Goal: Task Accomplishment & Management: Manage account settings

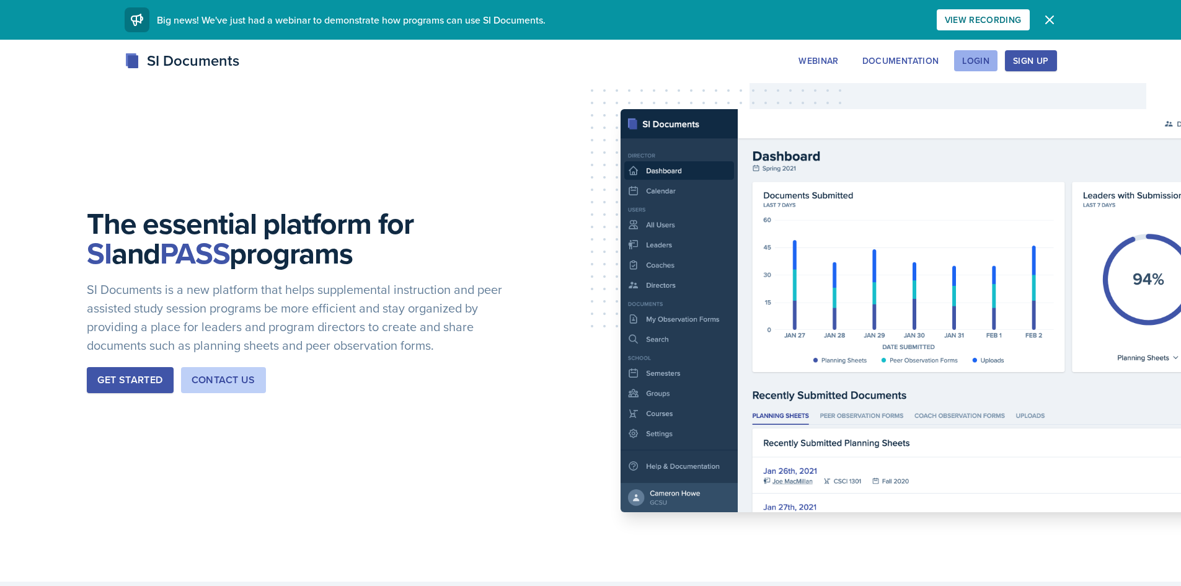
click at [970, 64] on div "Login" at bounding box center [975, 61] width 27 height 10
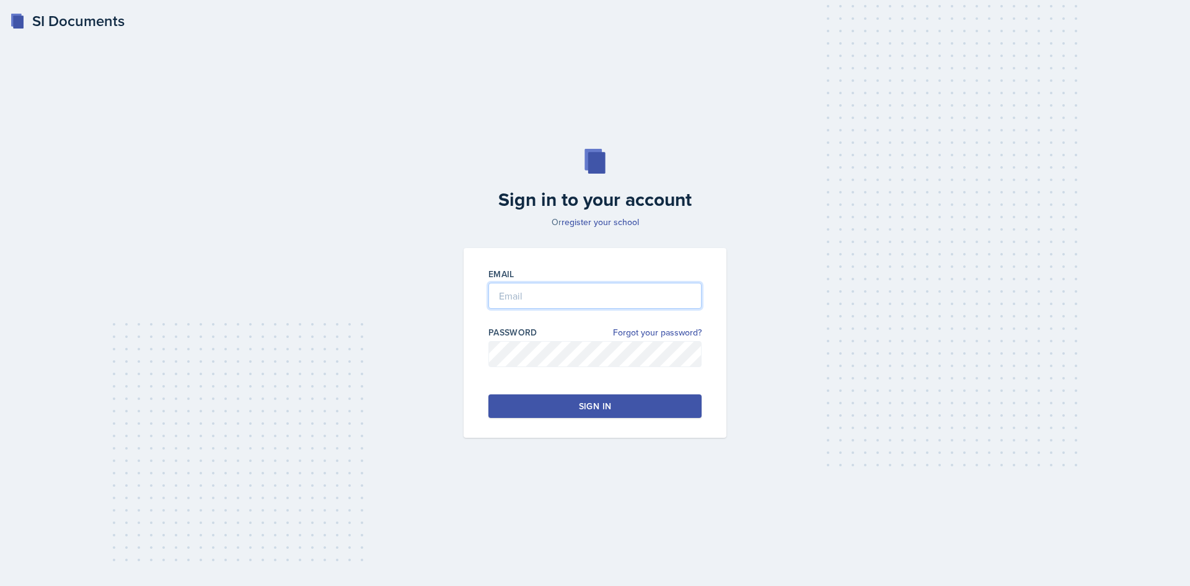
click at [608, 300] on input "email" at bounding box center [594, 296] width 213 height 26
type input "[EMAIL_ADDRESS][DOMAIN_NAME]"
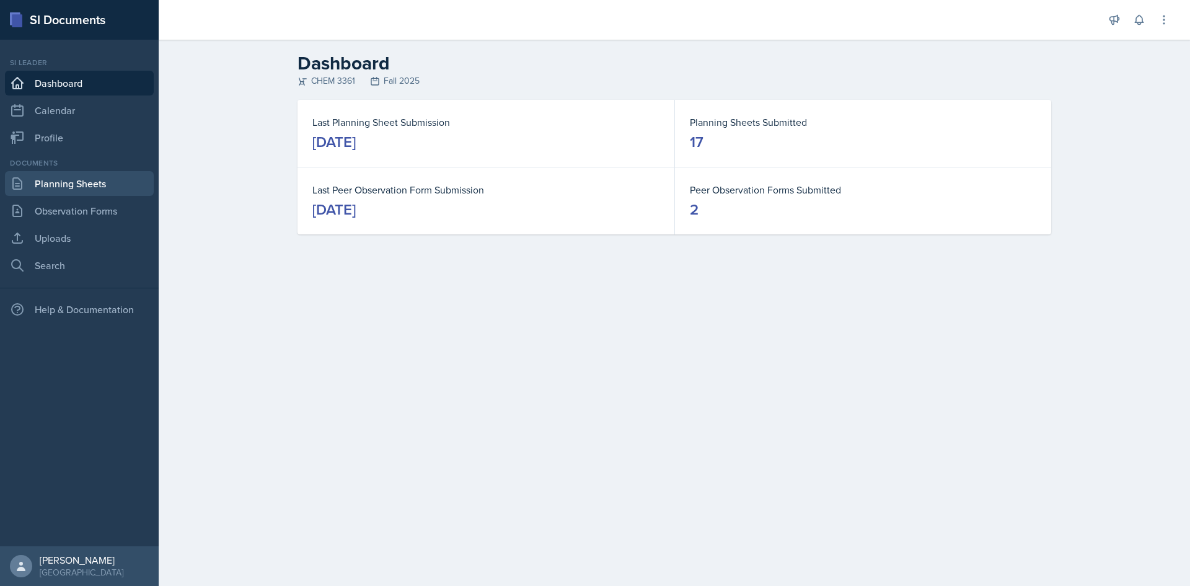
click at [57, 188] on link "Planning Sheets" at bounding box center [79, 183] width 149 height 25
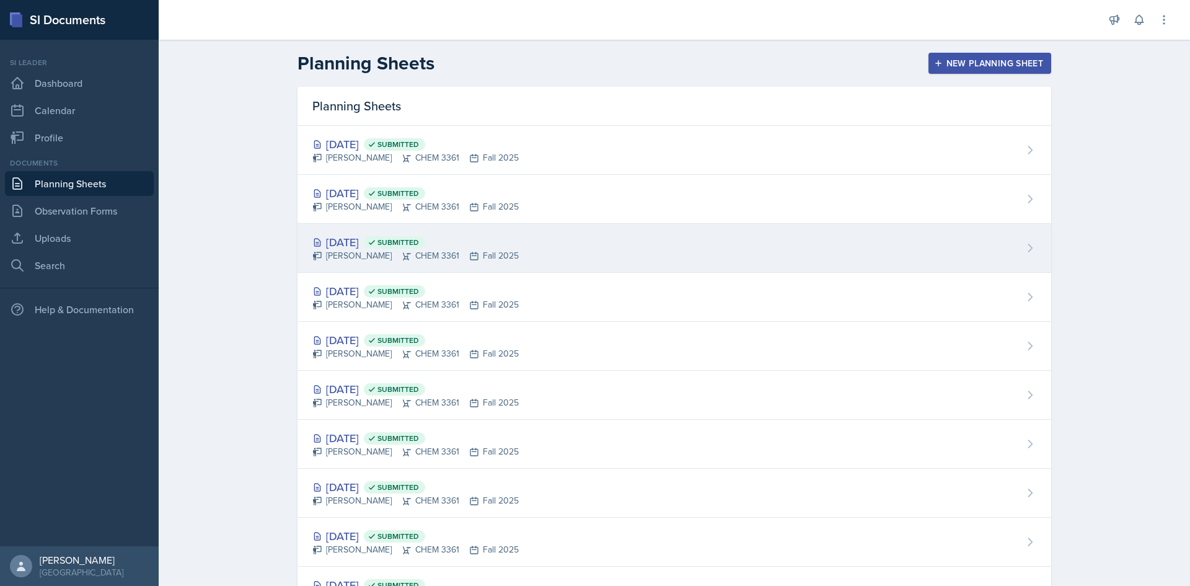
click at [603, 252] on div "[DATE] Submitted [PERSON_NAME] CHEM 3361 Fall 2025" at bounding box center [675, 248] width 754 height 49
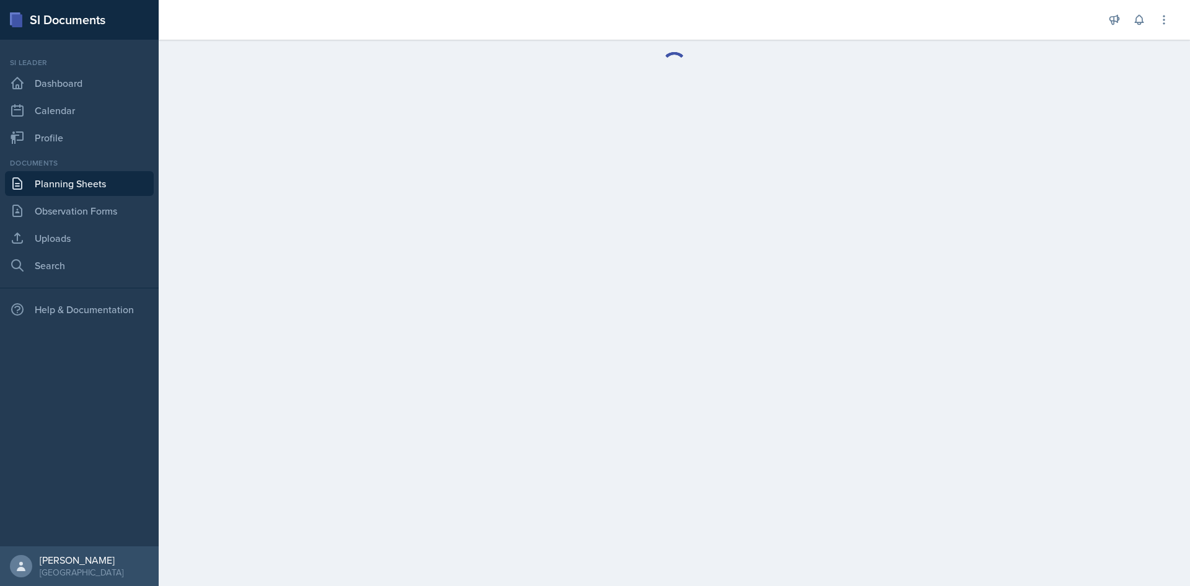
click at [603, 252] on main at bounding box center [675, 313] width 1032 height 546
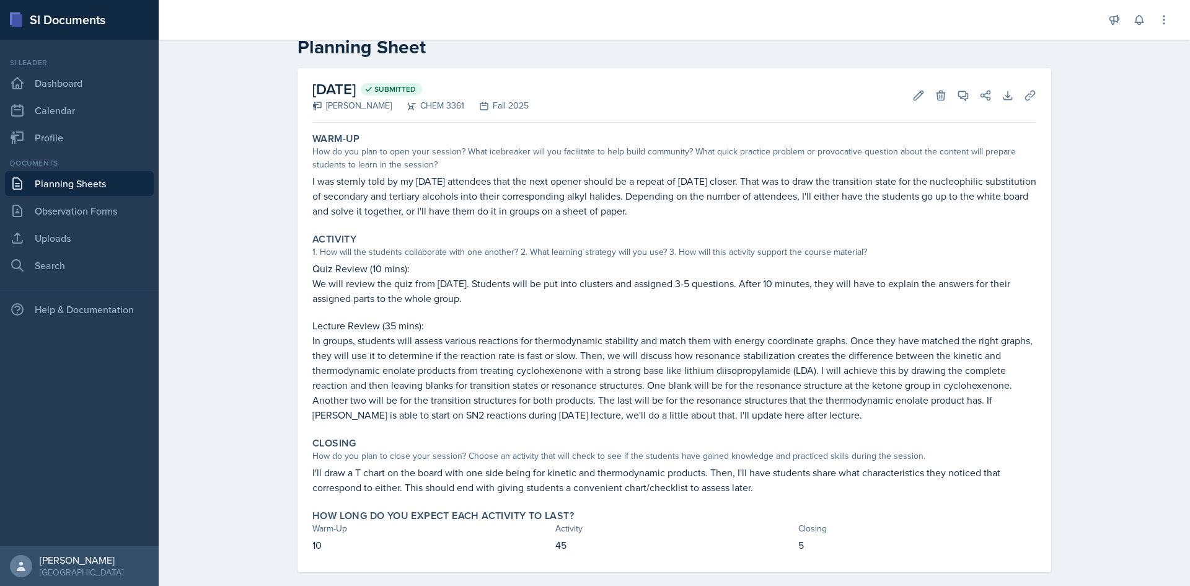
scroll to position [45, 0]
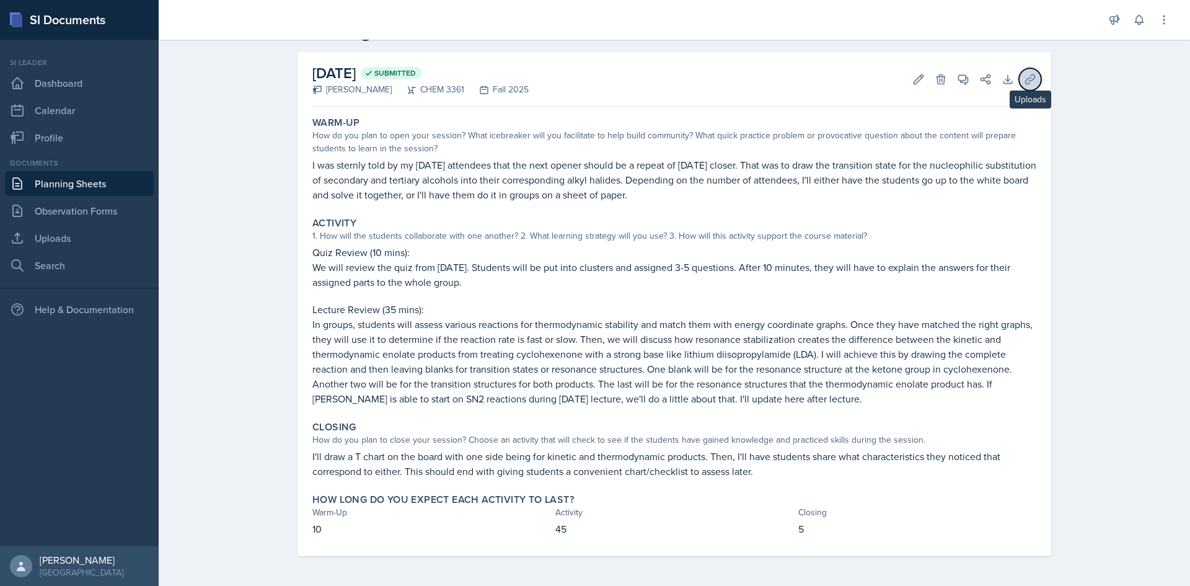
click at [1026, 77] on icon at bounding box center [1029, 78] width 9 height 9
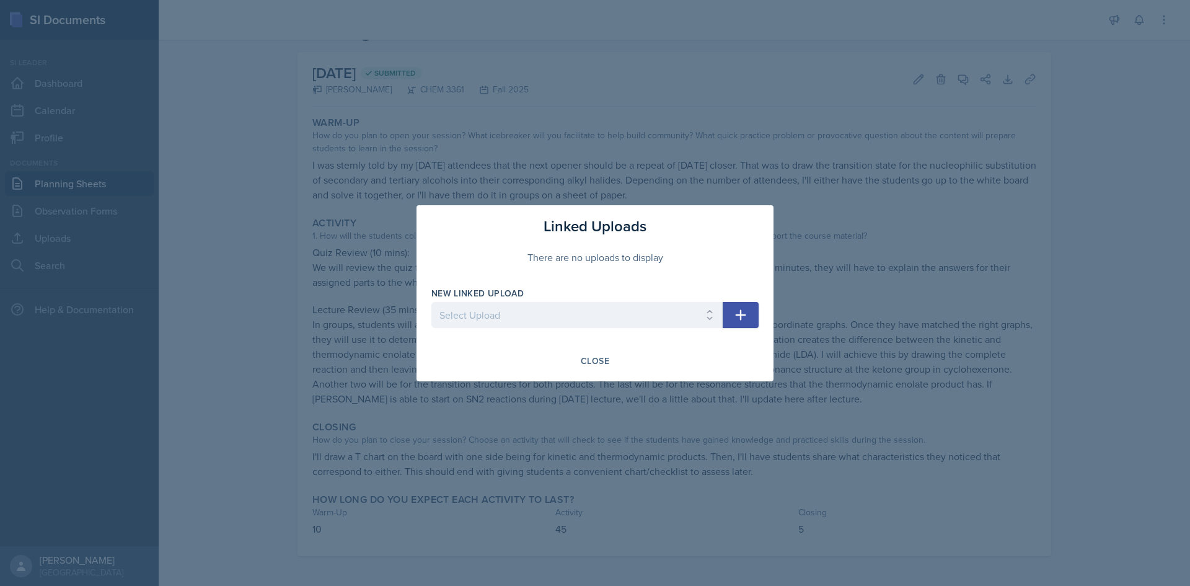
click at [212, 363] on div at bounding box center [595, 293] width 1190 height 586
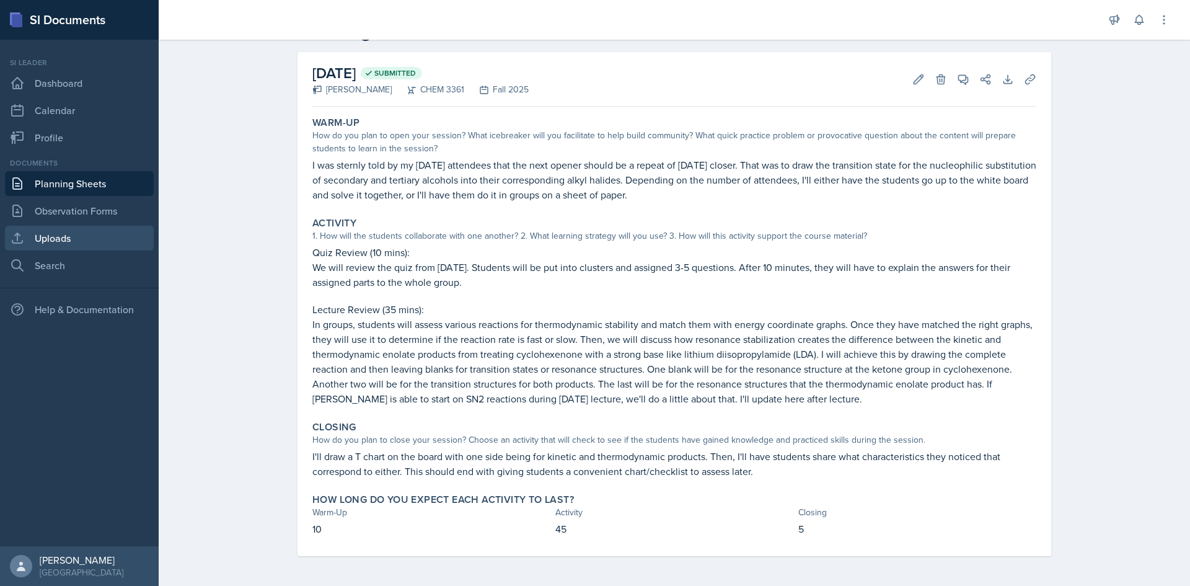
click at [113, 234] on link "Uploads" at bounding box center [79, 238] width 149 height 25
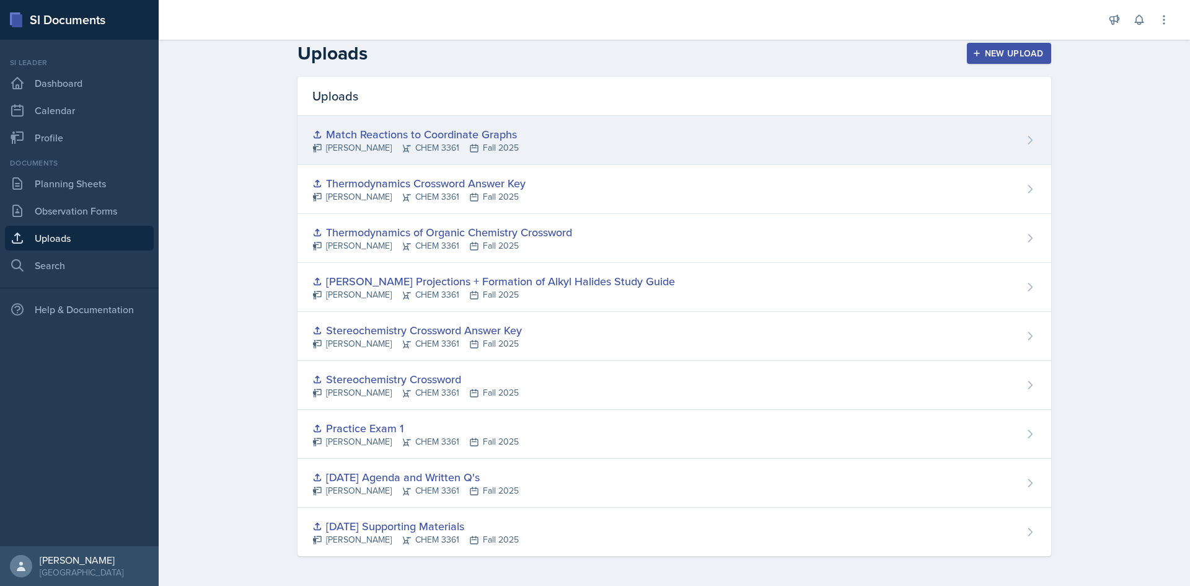
click at [509, 138] on div "Match Reactions to Coordinate Graphs" at bounding box center [415, 134] width 206 height 17
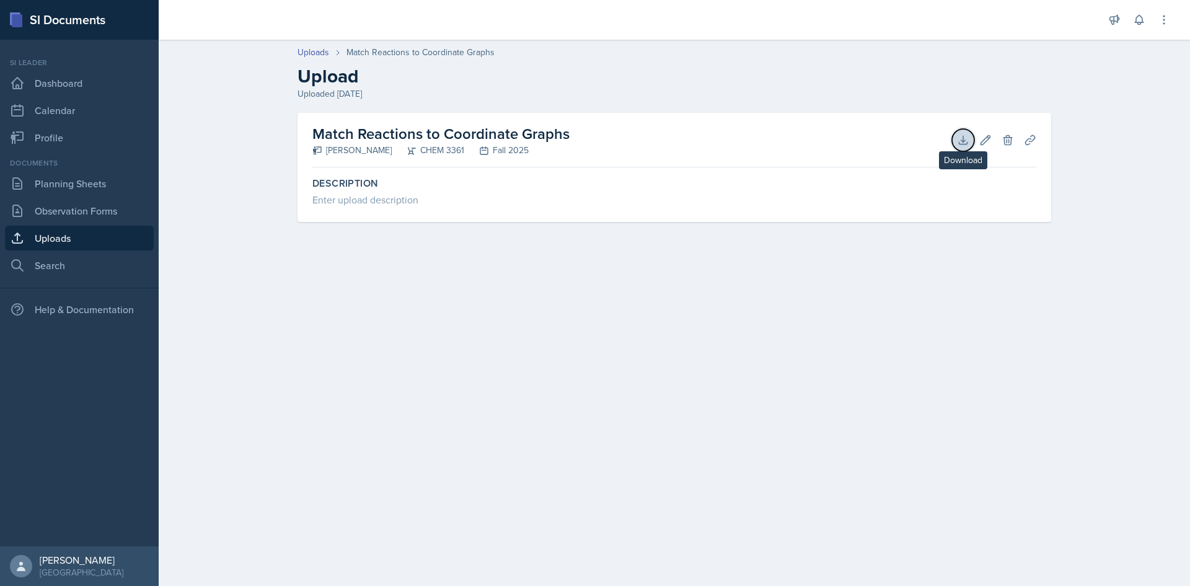
click at [960, 144] on icon at bounding box center [963, 140] width 12 height 12
click at [78, 566] on div "[GEOGRAPHIC_DATA]" at bounding box center [82, 572] width 84 height 12
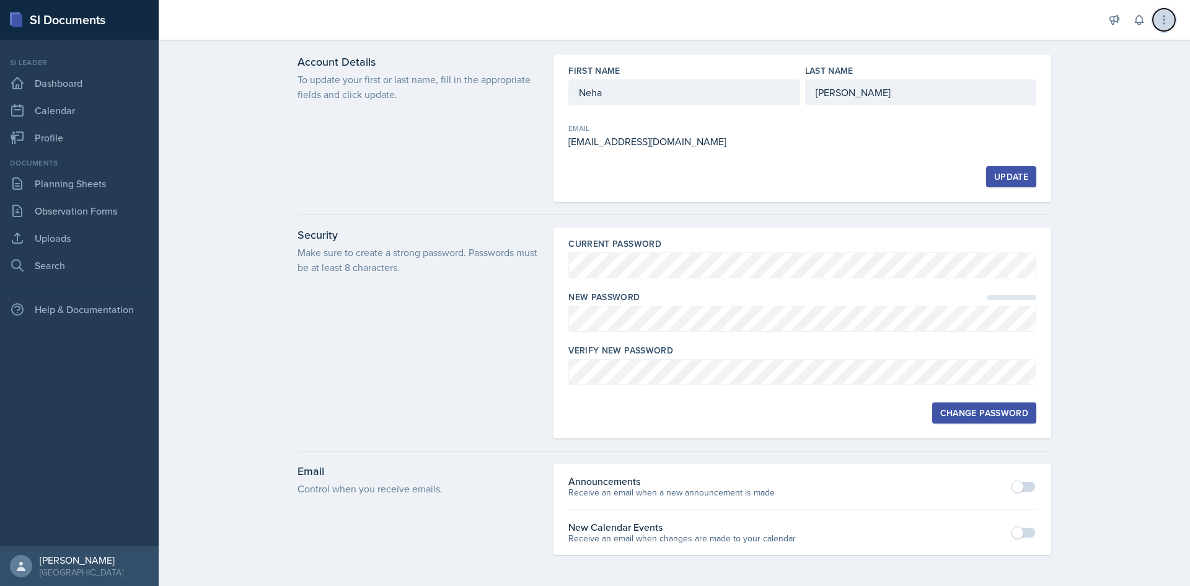
click at [1170, 15] on icon at bounding box center [1164, 20] width 12 height 12
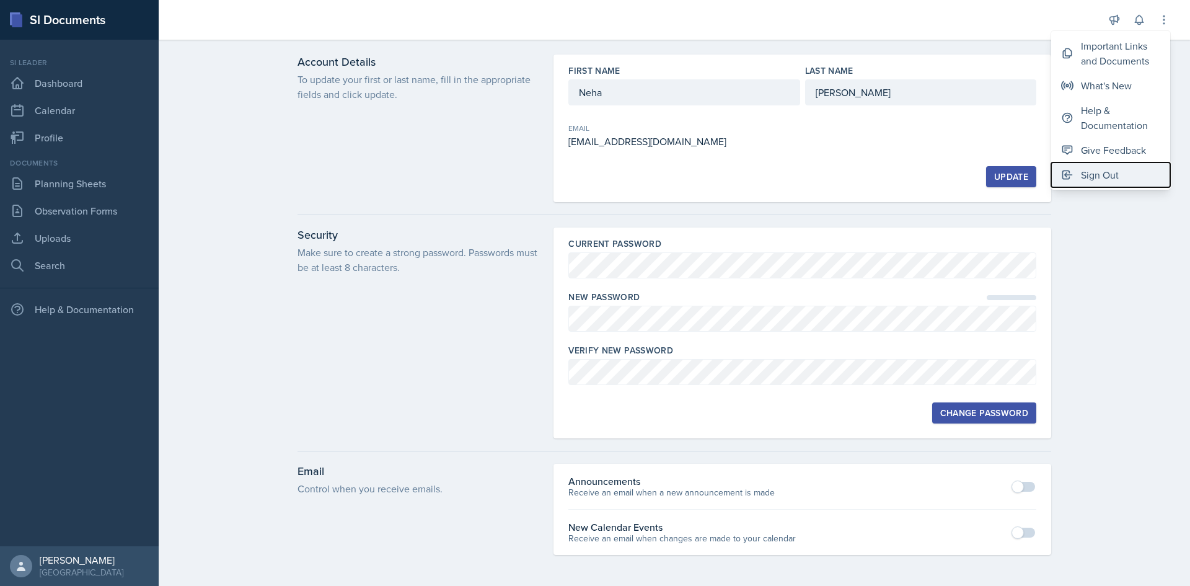
click at [1114, 179] on div "Sign Out" at bounding box center [1100, 174] width 38 height 15
